Goal: Task Accomplishment & Management: Use online tool/utility

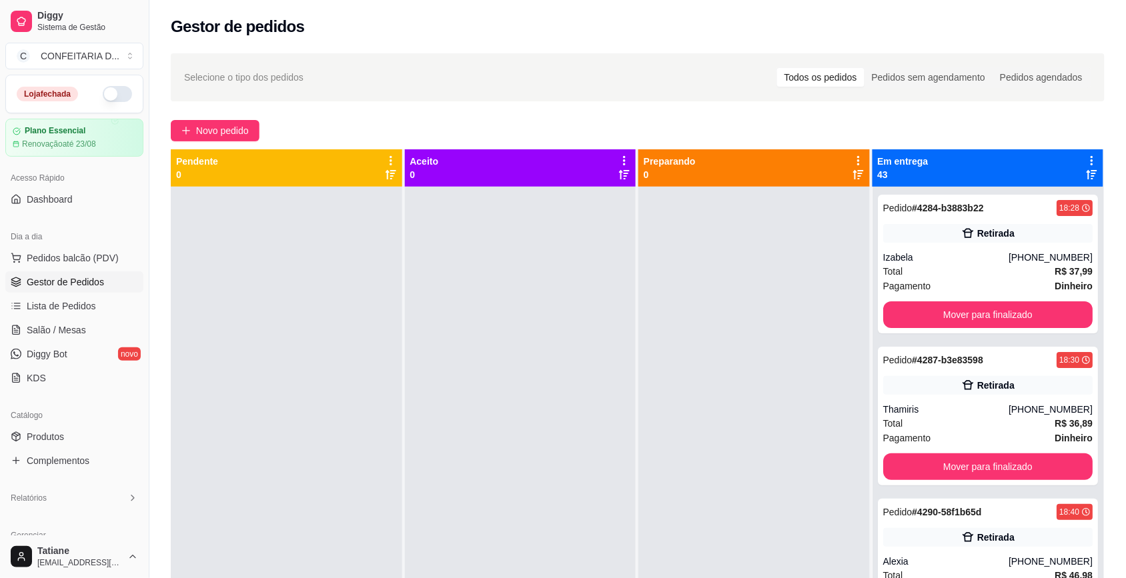
scroll to position [5005, 0]
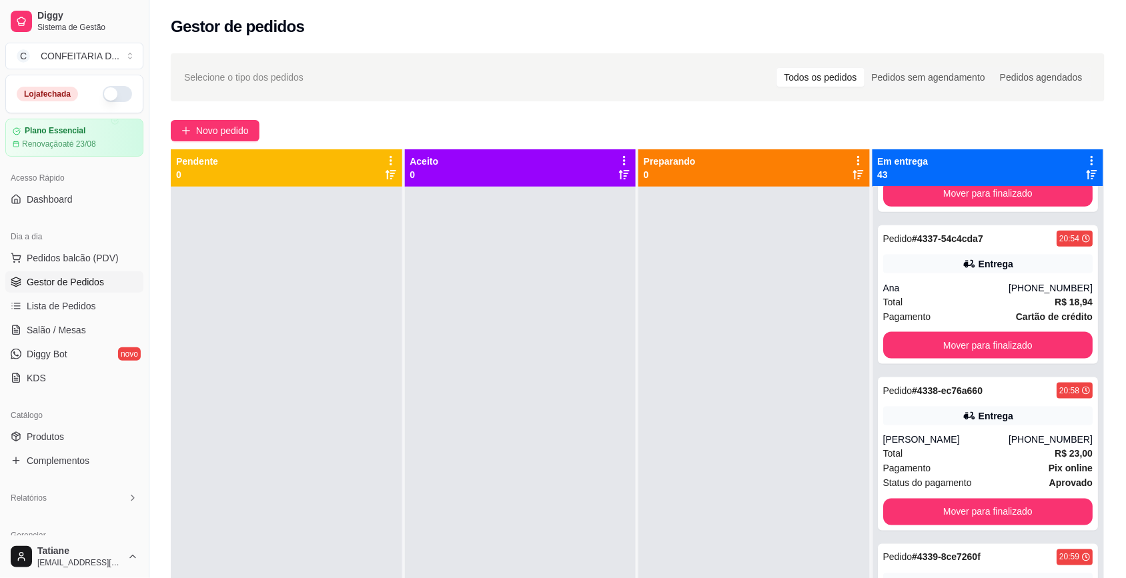
click at [1086, 159] on icon at bounding box center [1092, 161] width 12 height 12
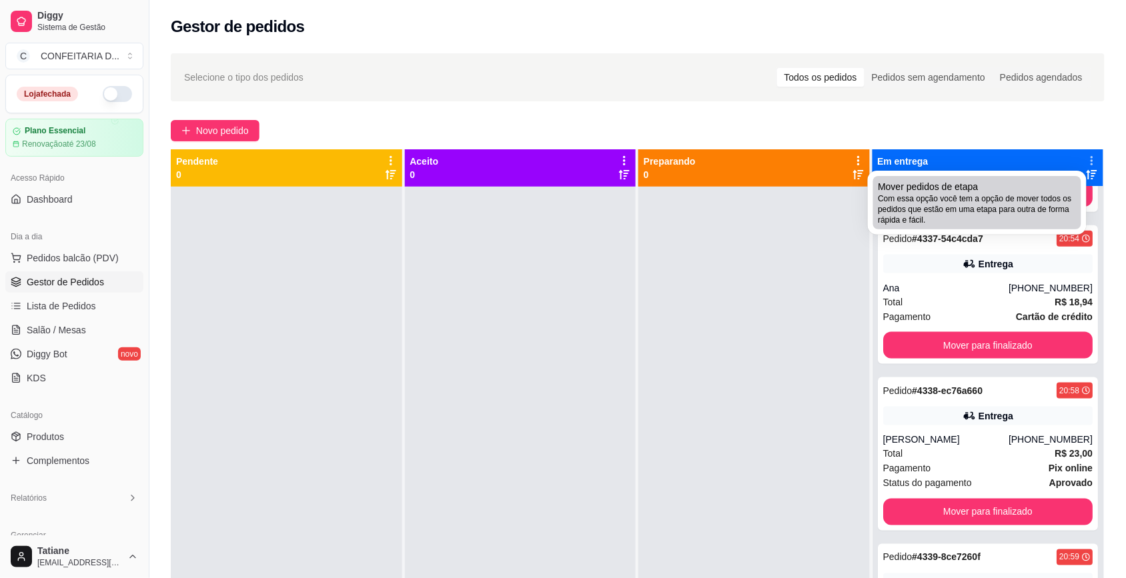
click at [974, 187] on span "Mover pedidos de etapa" at bounding box center [928, 186] width 100 height 13
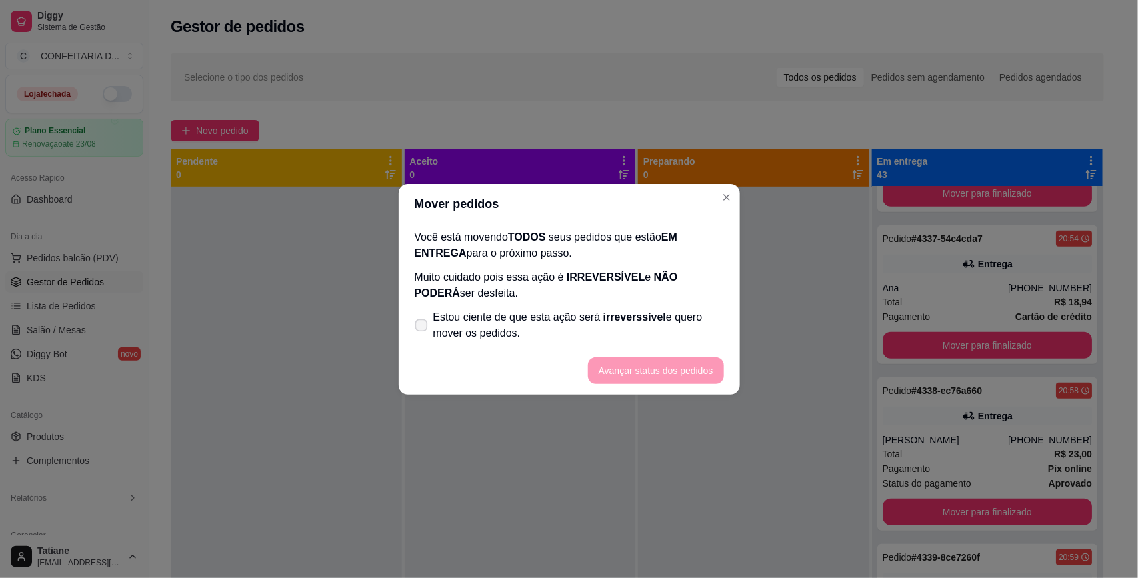
click at [574, 307] on label "Estou ciente de que esta ação será irreverssível e quero mover os pedidos." at bounding box center [569, 325] width 320 height 43
click at [423, 327] on input "Estou ciente de que esta ação será irreverssível e quero mover os pedidos." at bounding box center [418, 331] width 9 height 9
checkbox input "true"
click at [634, 362] on button "Avançar status dos pedidos" at bounding box center [656, 370] width 136 height 27
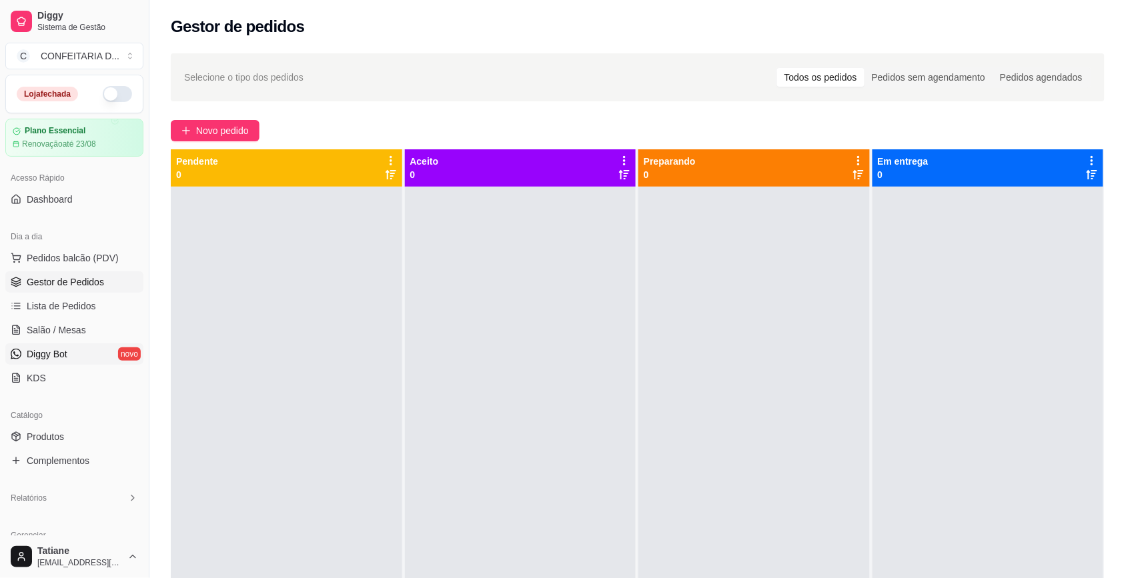
scroll to position [167, 0]
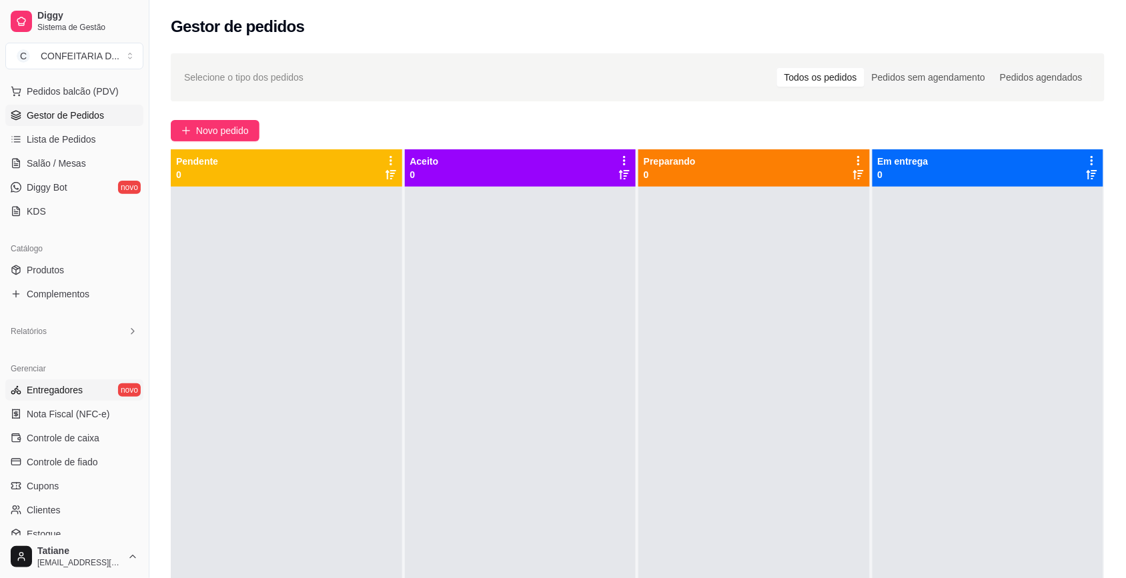
click at [64, 397] on span "Entregadores" at bounding box center [55, 389] width 56 height 13
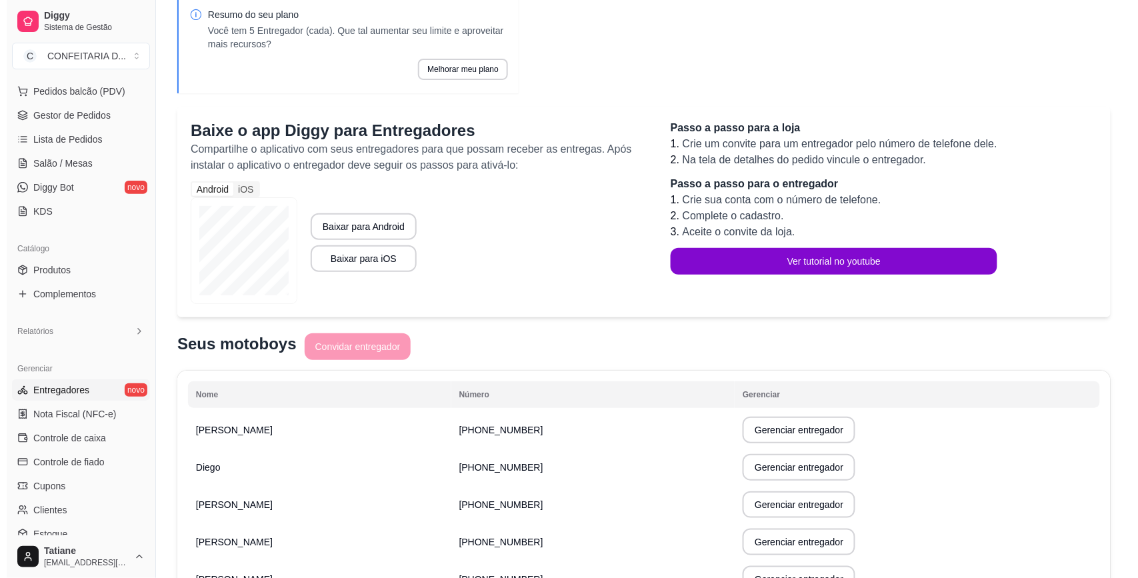
scroll to position [149, 0]
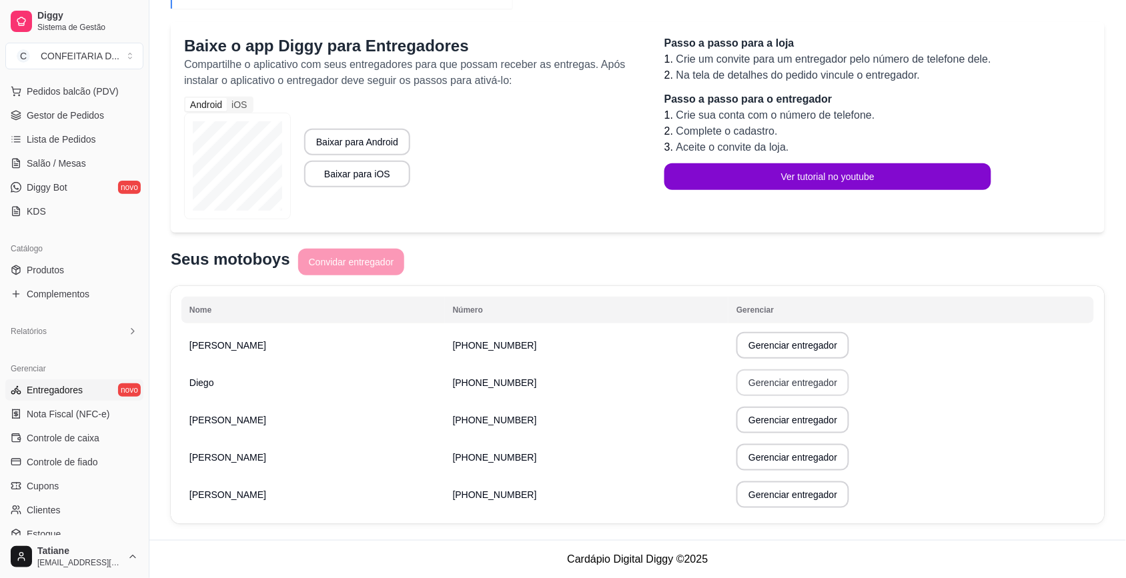
click at [736, 387] on button "Gerenciar entregador" at bounding box center [792, 382] width 113 height 27
select select "30"
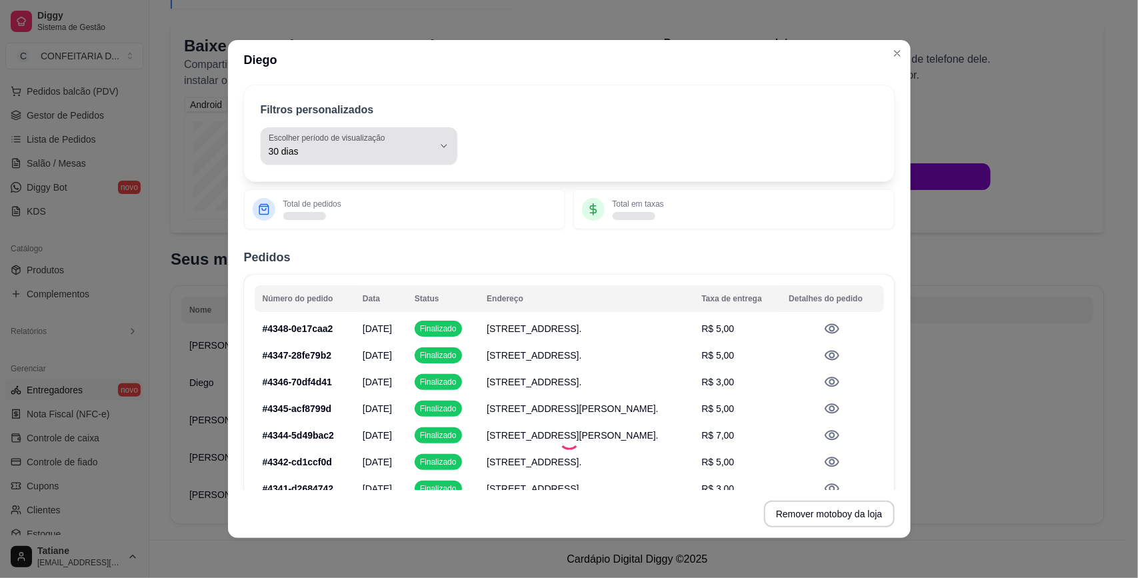
click at [333, 154] on span "30 dias" at bounding box center [351, 151] width 165 height 13
click at [319, 181] on span "Hoje" at bounding box center [344, 183] width 151 height 13
type input "0"
select select "0"
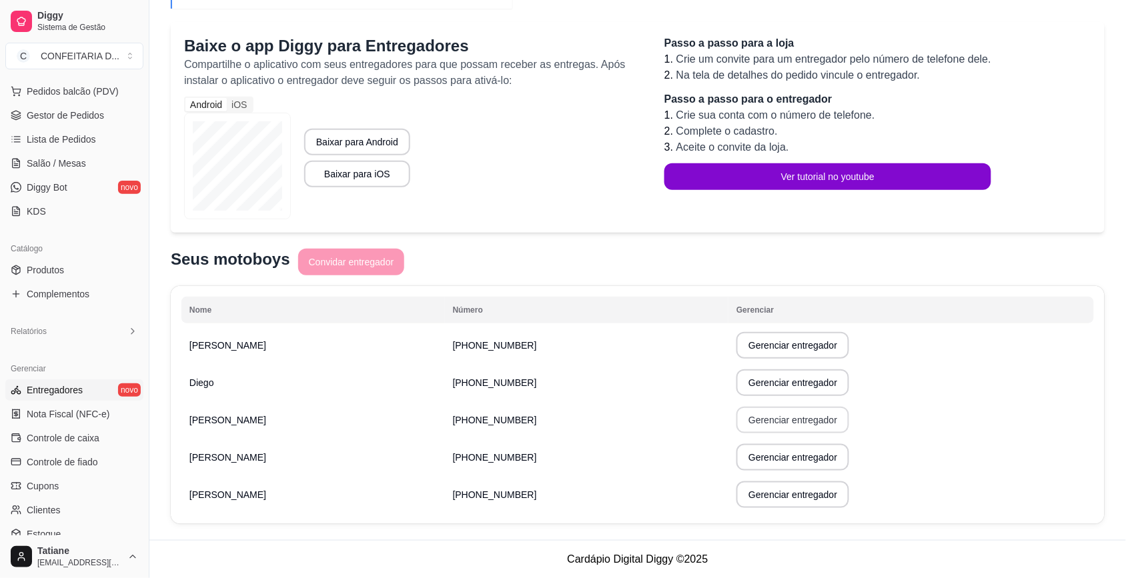
click at [782, 431] on button "Gerenciar entregador" at bounding box center [792, 420] width 113 height 27
select select "30"
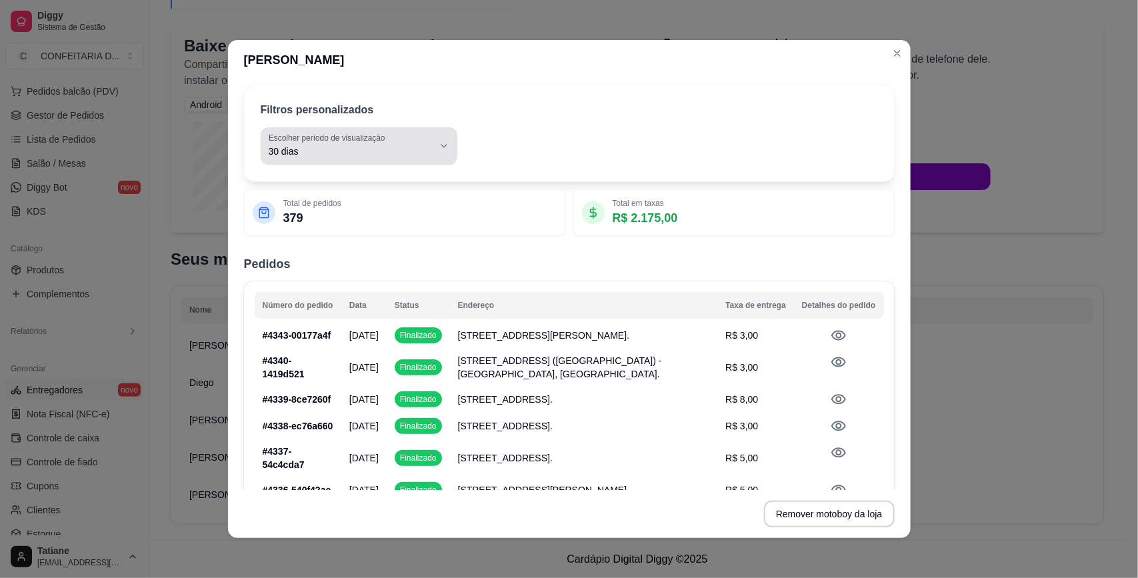
click at [380, 152] on span "30 dias" at bounding box center [351, 151] width 165 height 13
click at [328, 180] on span "Hoje" at bounding box center [344, 183] width 151 height 13
type input "0"
select select "0"
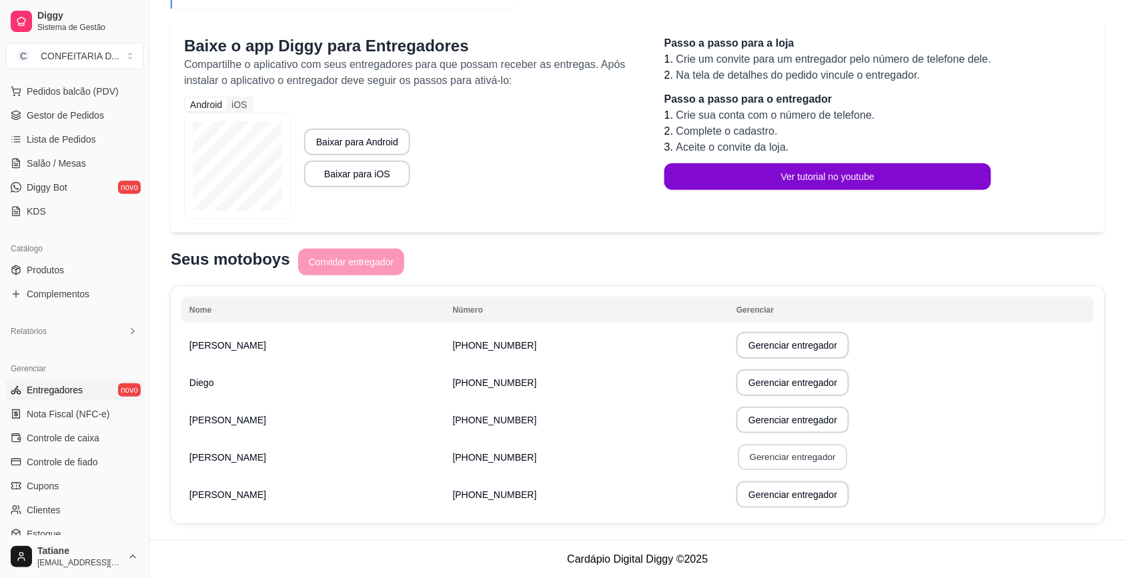
click at [768, 462] on button "Gerenciar entregador" at bounding box center [792, 458] width 109 height 26
select select "30"
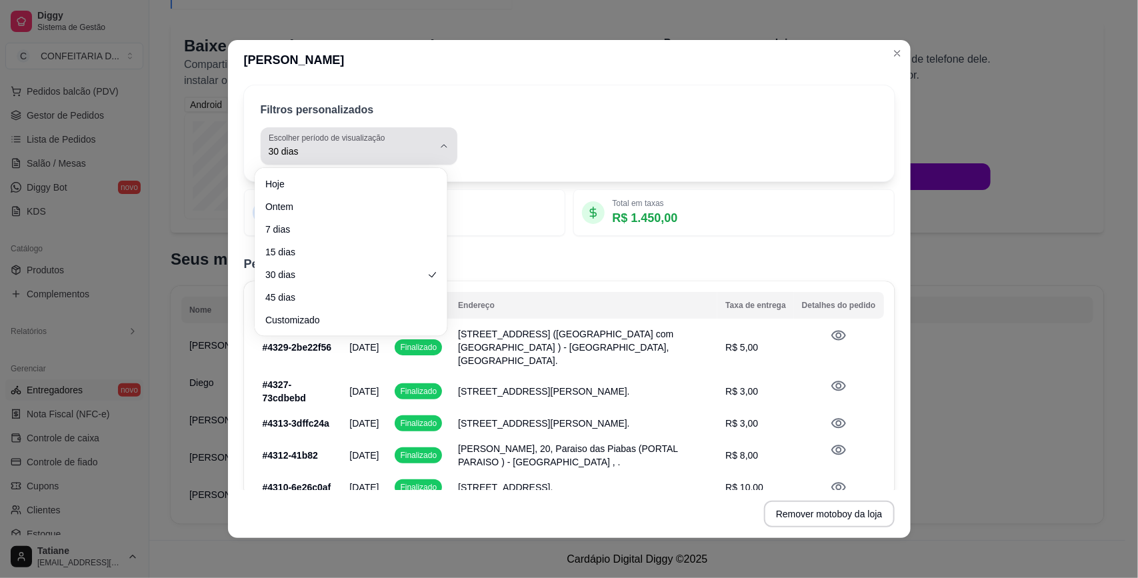
click at [361, 132] on label "Escolher período de visualização" at bounding box center [329, 137] width 121 height 11
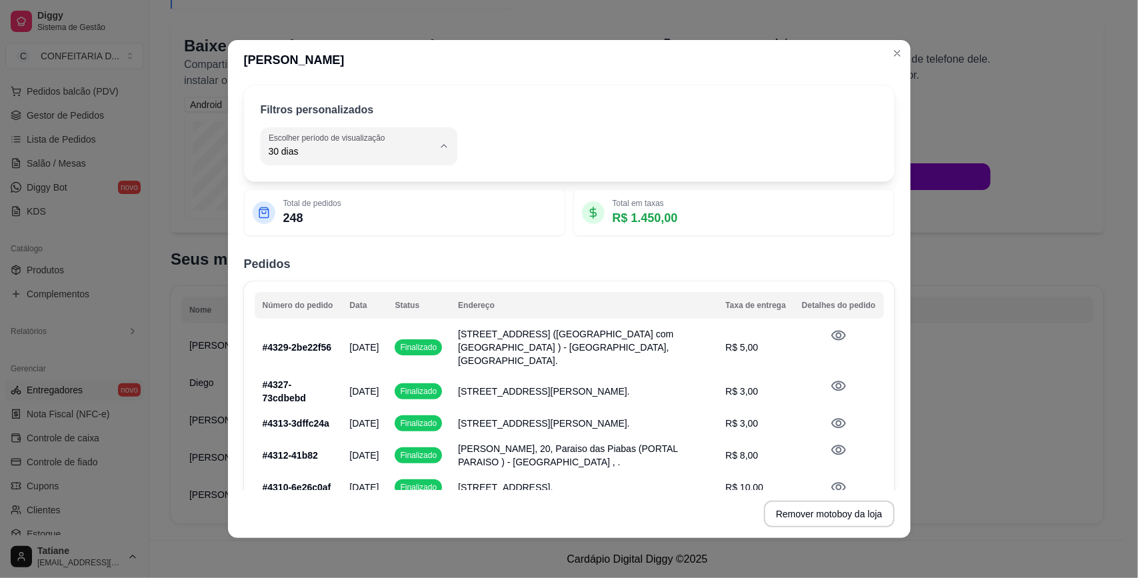
click at [307, 192] on li "Hoje" at bounding box center [350, 183] width 175 height 21
type input "0"
select select "0"
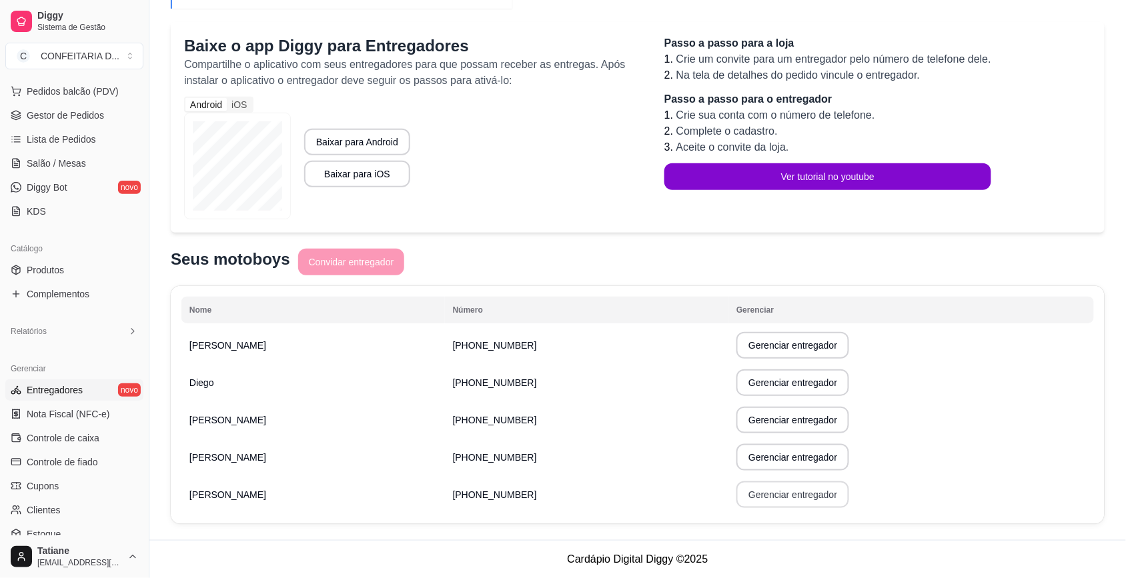
click at [744, 498] on button "Gerenciar entregador" at bounding box center [792, 494] width 113 height 27
select select "30"
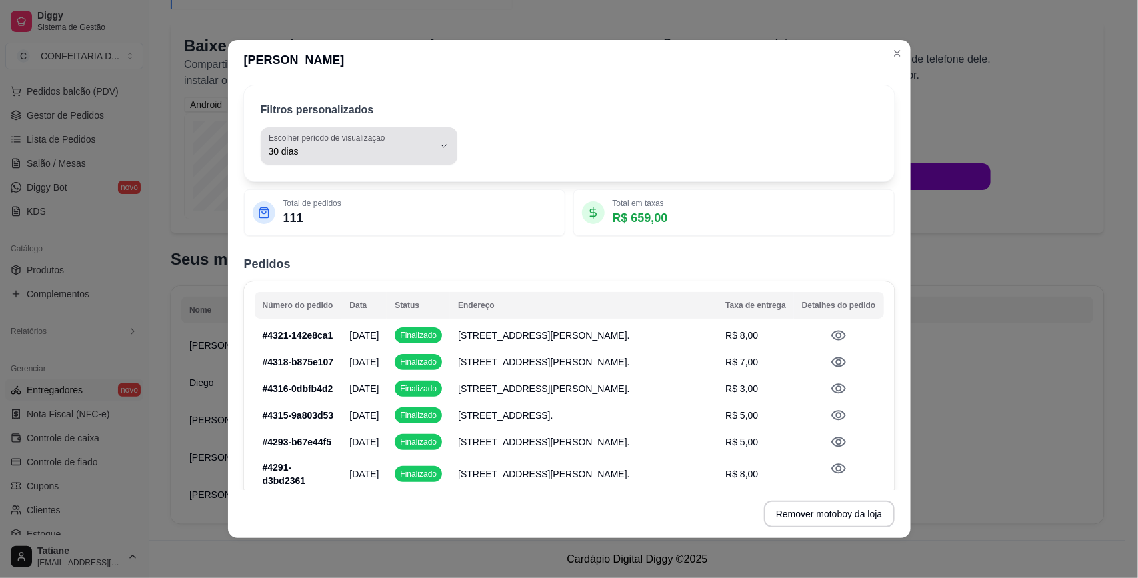
click at [361, 150] on span "30 dias" at bounding box center [351, 151] width 165 height 13
click at [305, 191] on li "Hoje" at bounding box center [350, 183] width 175 height 21
type input "0"
select select "0"
